Goal: Check status

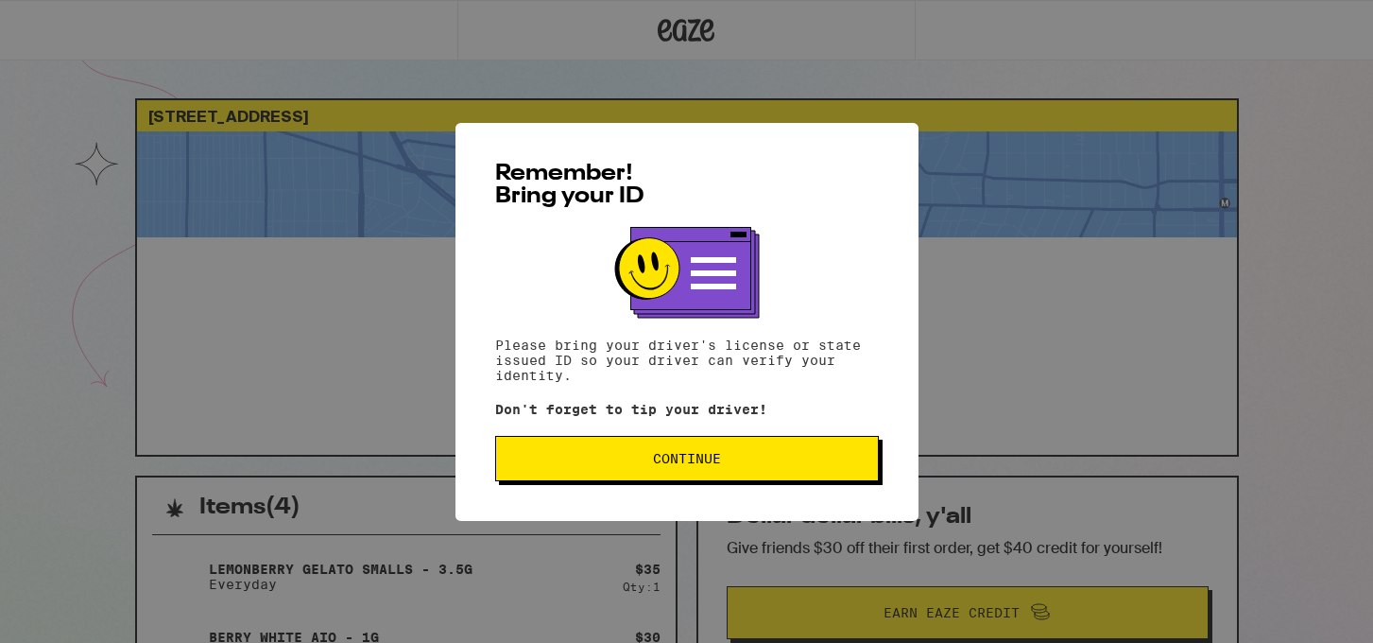
click at [634, 476] on button "Continue" at bounding box center [687, 458] width 384 height 45
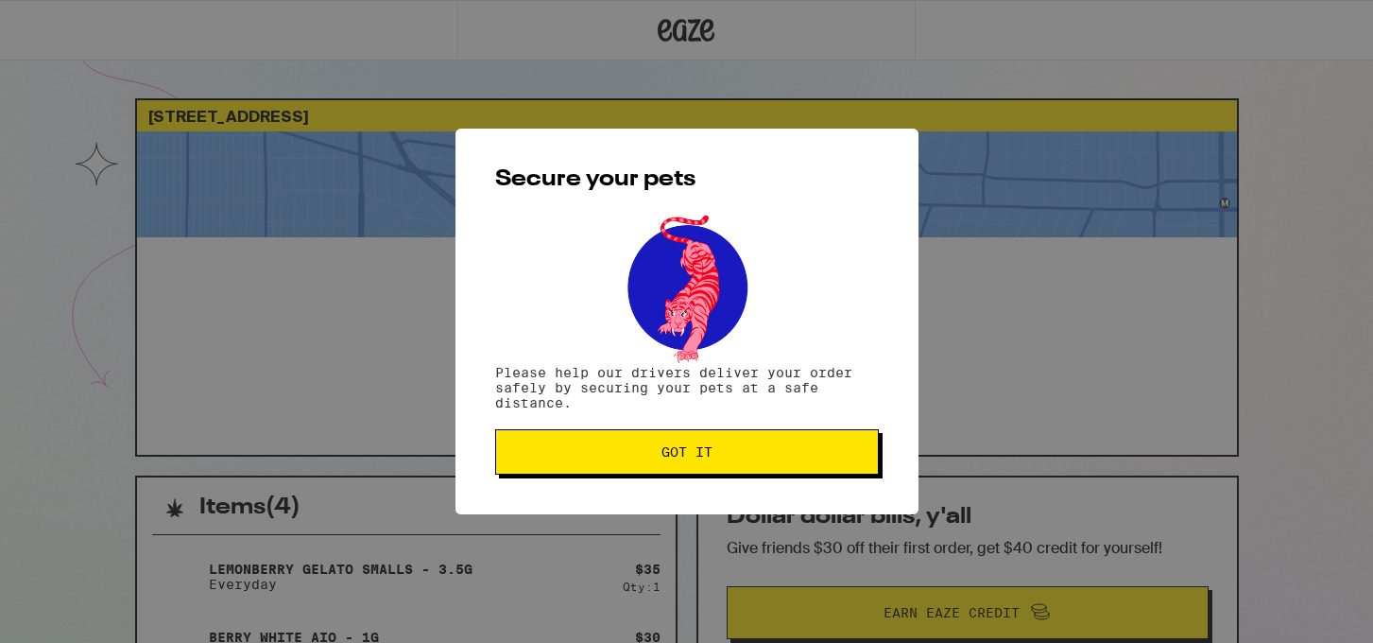
click at [730, 458] on span "Got it" at bounding box center [686, 451] width 351 height 13
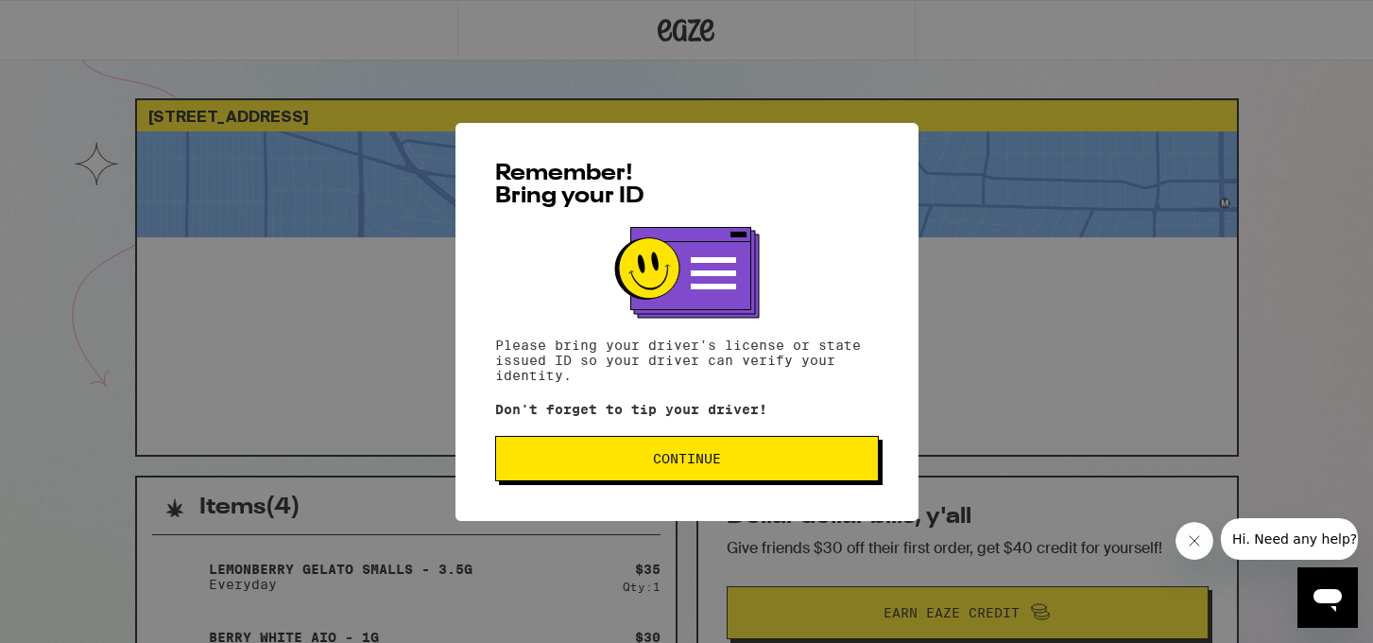
click at [675, 494] on div "Remember! Bring your ID Please bring your driver's license or state issued ID s…" at bounding box center [686, 322] width 463 height 398
click at [694, 465] on span "Continue" at bounding box center [687, 458] width 68 height 13
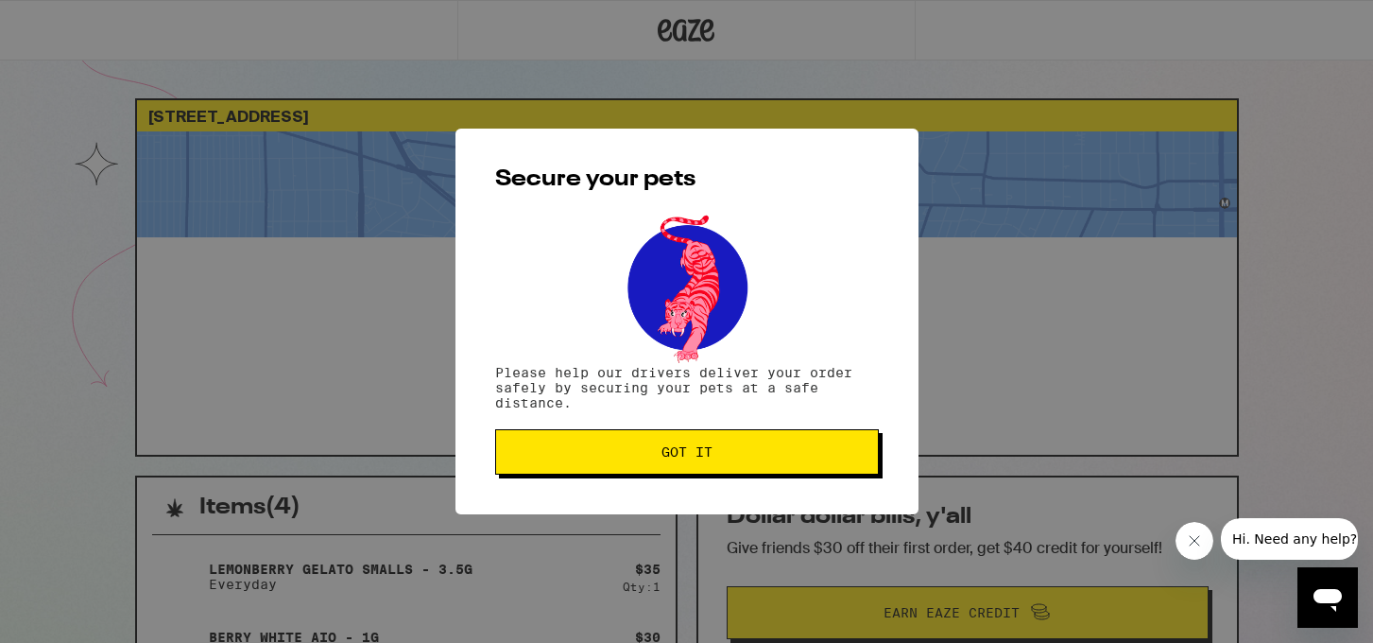
click at [694, 471] on button "Got it" at bounding box center [687, 451] width 384 height 45
